Goal: Information Seeking & Learning: Learn about a topic

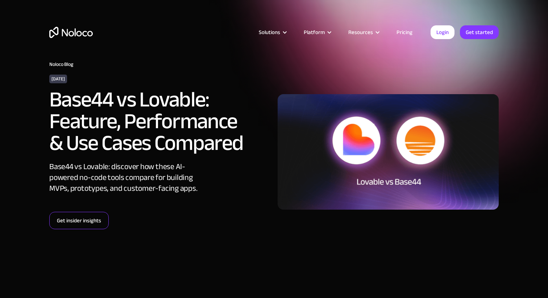
click at [82, 221] on link "Get insider insights" at bounding box center [78, 220] width 59 height 17
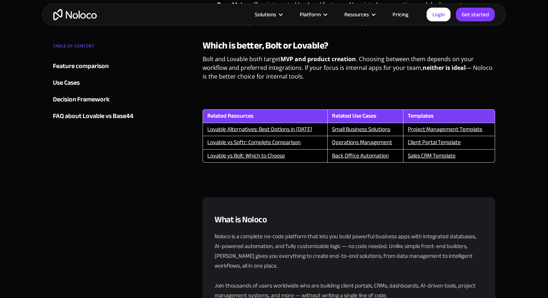
scroll to position [1794, 0]
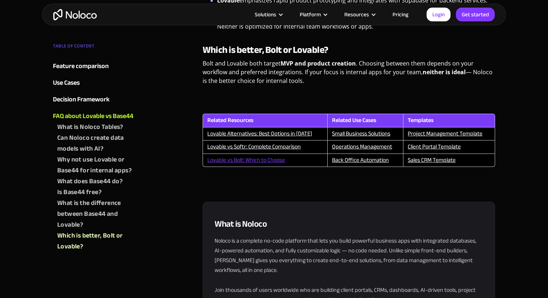
click at [257, 155] on link "Lovable vs Bolt: Which to Choose" at bounding box center [245, 160] width 77 height 11
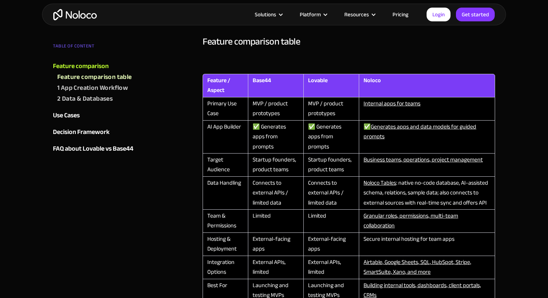
scroll to position [405, 0]
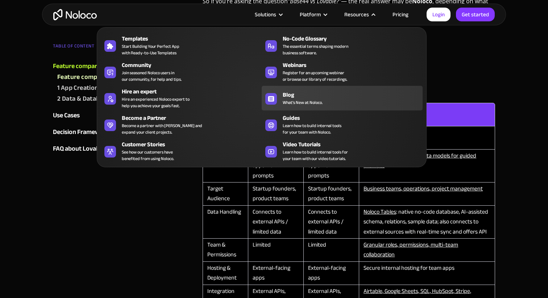
click at [290, 97] on div "Blog" at bounding box center [353, 95] width 143 height 9
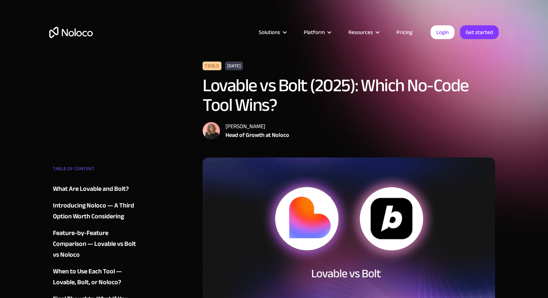
click at [397, 7] on div "Solutions Use Cases Business Types Project Management Keep track of customers, …" at bounding box center [274, 34] width 548 height 68
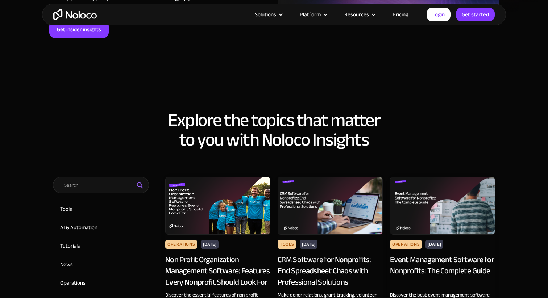
scroll to position [193, 0]
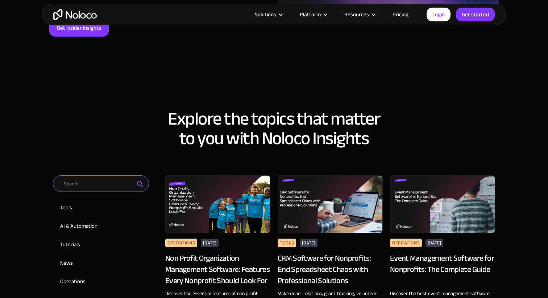
click at [111, 186] on input "Email Form 2" at bounding box center [101, 183] width 96 height 17
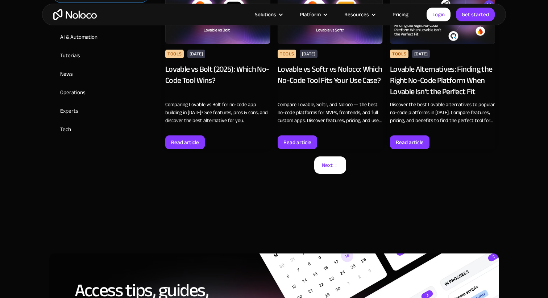
scroll to position [394, 0]
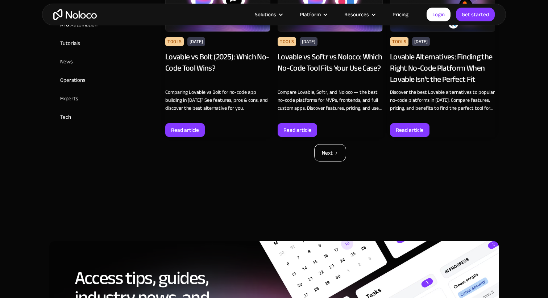
type input "lovable"
click at [329, 155] on div "Next" at bounding box center [327, 152] width 11 height 9
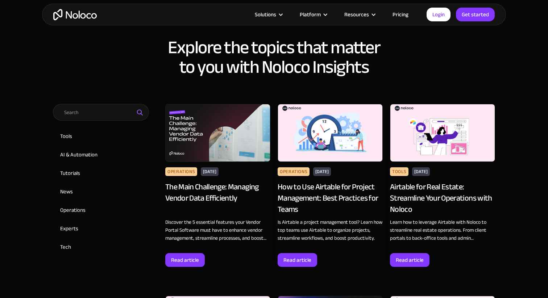
scroll to position [267, 0]
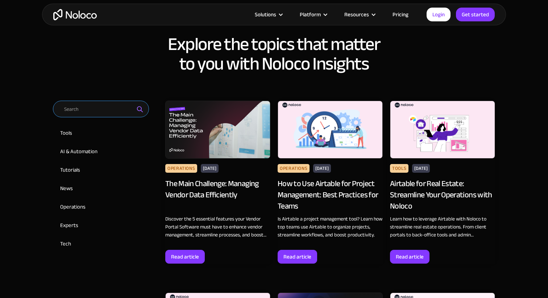
click at [100, 115] on input "Email Form 2" at bounding box center [101, 109] width 96 height 17
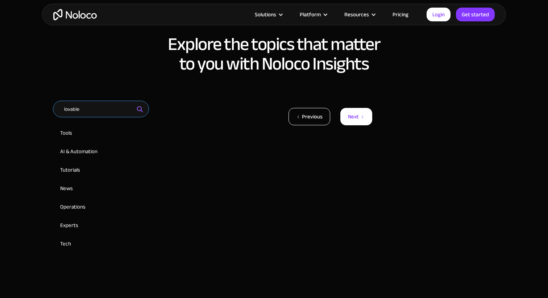
type input "lovable"
click at [315, 111] on link "Previous" at bounding box center [309, 116] width 42 height 17
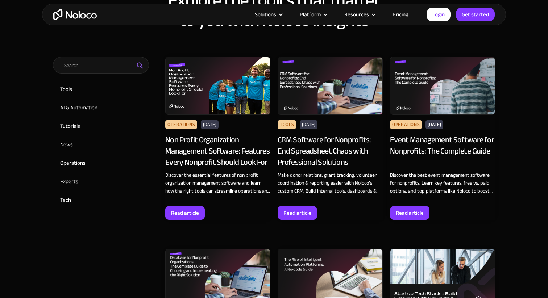
scroll to position [298, 0]
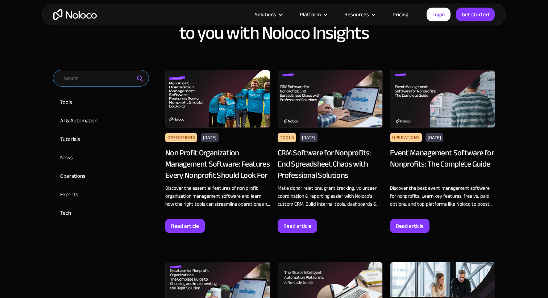
click at [110, 79] on input "Email Form 2" at bounding box center [101, 78] width 96 height 17
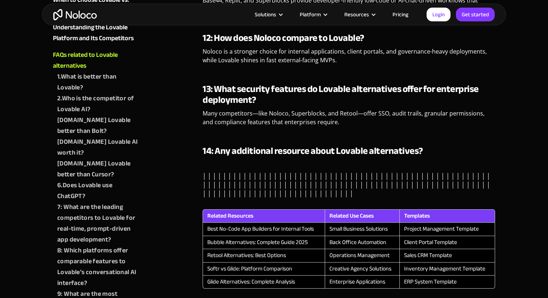
scroll to position [3120, 0]
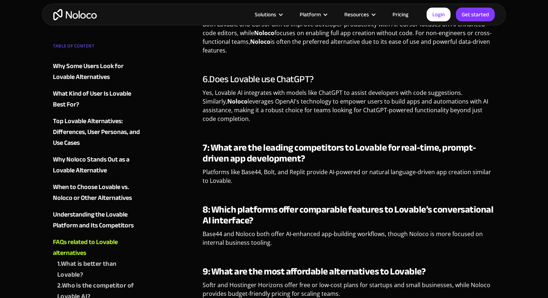
scroll to position [2722, 0]
